Goal: Task Accomplishment & Management: Manage account settings

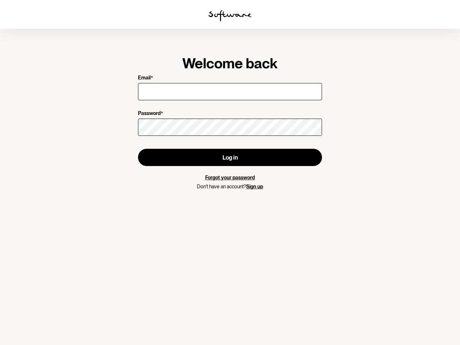
click at [230, 16] on img at bounding box center [229, 15] width 43 height 11
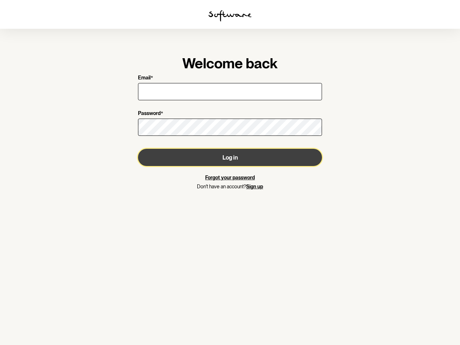
click at [230, 157] on button "Log in" at bounding box center [230, 157] width 184 height 17
